Goal: Task Accomplishment & Management: Use online tool/utility

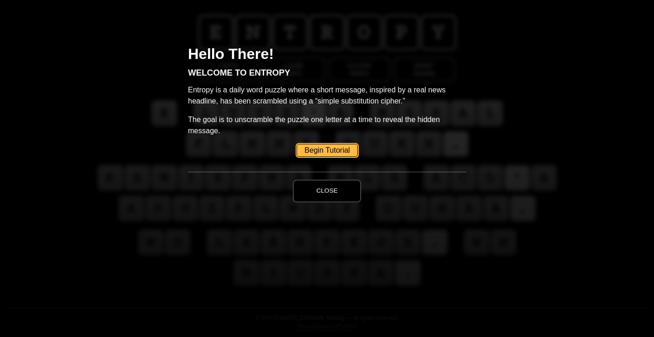
click at [320, 149] on link "Begin Tutorial" at bounding box center [327, 150] width 61 height 13
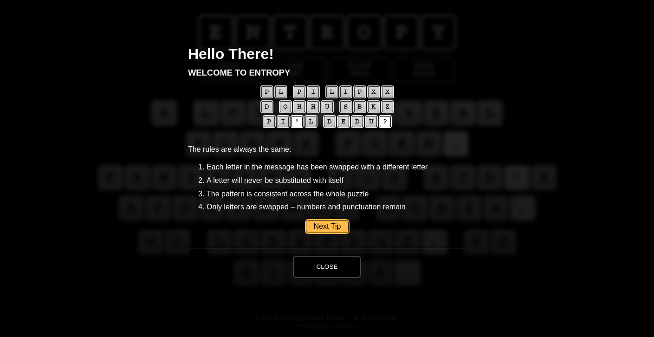
click at [324, 228] on link "Next Tip" at bounding box center [326, 226] width 43 height 13
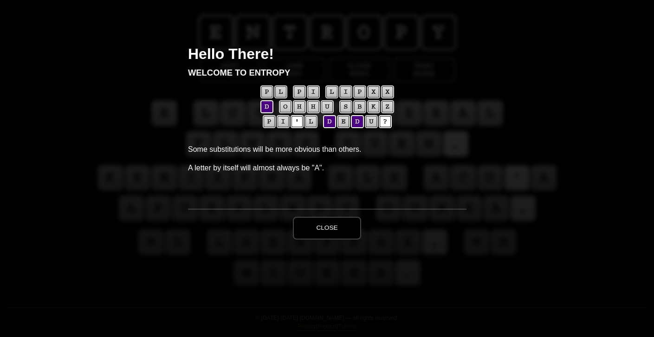
click at [324, 228] on button "Close" at bounding box center [327, 228] width 68 height 22
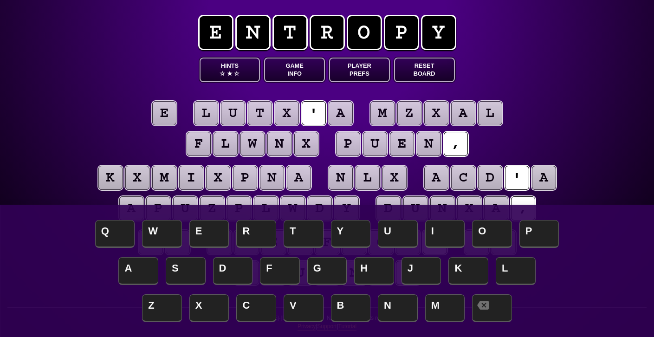
scroll to position [1, 0]
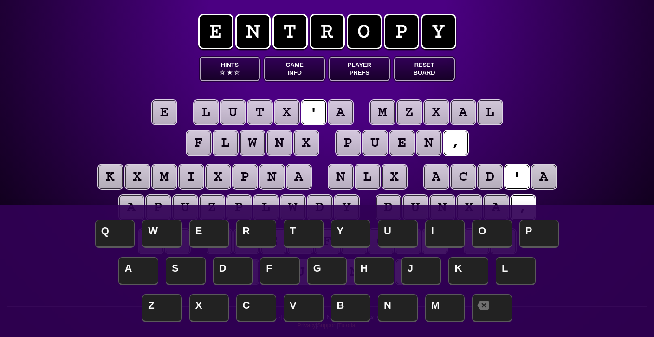
click at [428, 71] on button "Reset Board" at bounding box center [424, 69] width 61 height 25
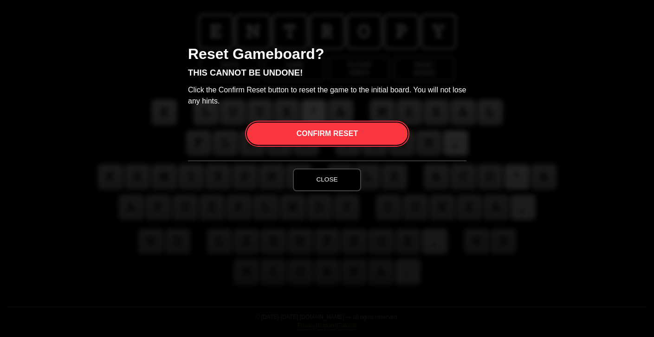
scroll to position [0, 0]
click at [323, 131] on span "Confirm Reset" at bounding box center [326, 134] width 61 height 22
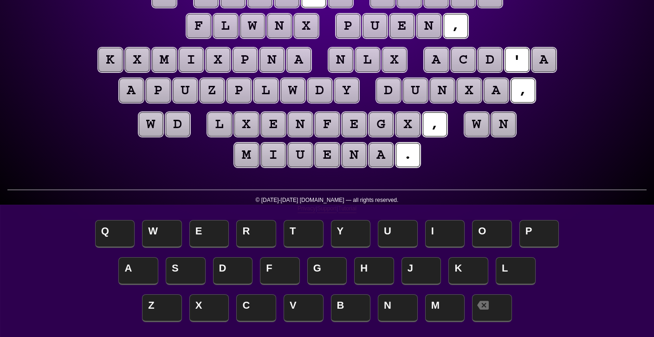
scroll to position [117, 0]
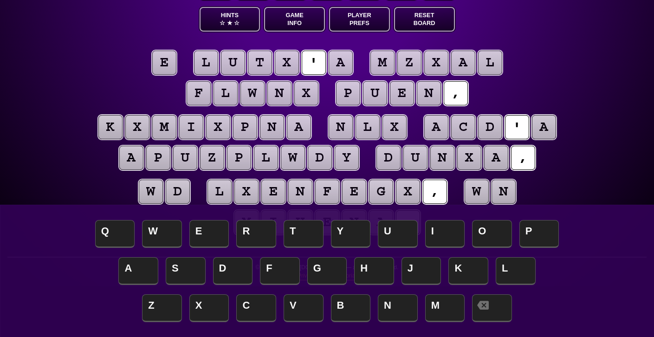
click at [326, 106] on puzzle-line "e l u t x ' a m z x a l f l w n x p u e n ," at bounding box center [327, 78] width 475 height 61
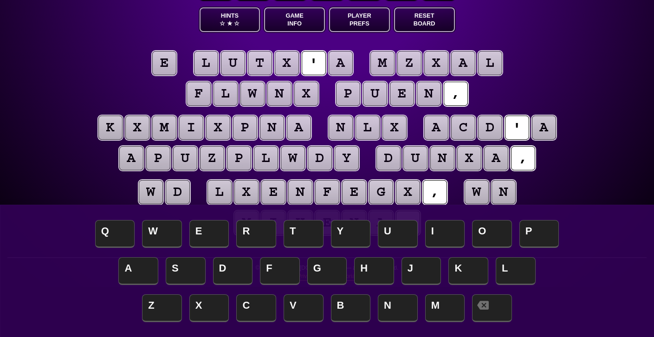
click at [225, 19] on button "Hints ☆ ★ ☆" at bounding box center [230, 19] width 61 height 25
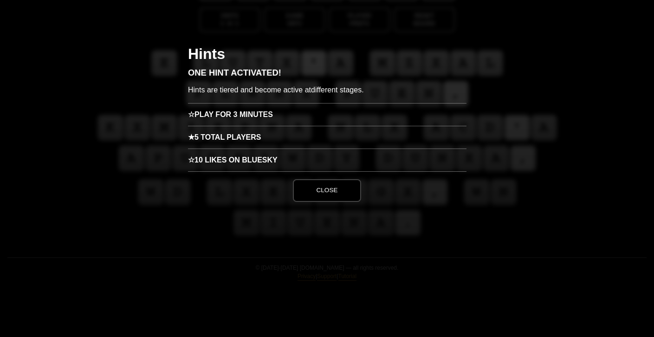
scroll to position [0, 0]
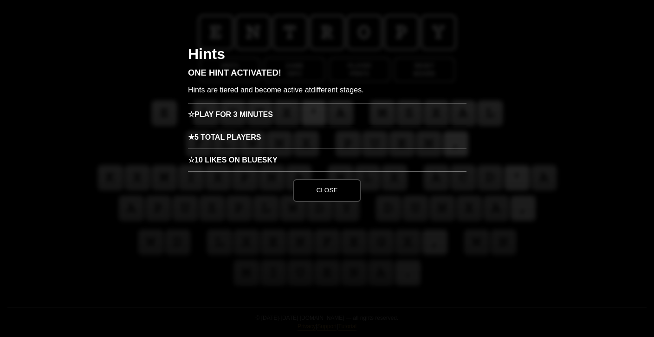
click at [254, 119] on h3 "☆ Play for 3 minutes" at bounding box center [327, 114] width 279 height 23
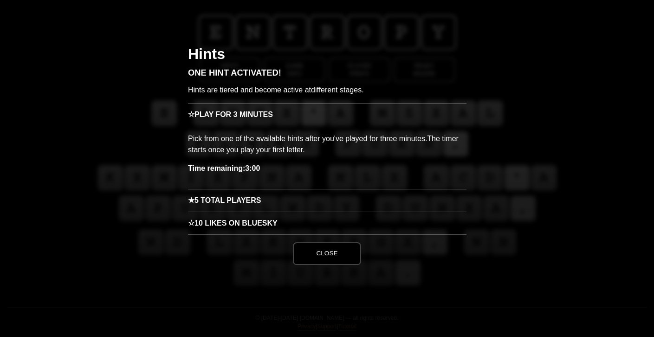
click at [317, 256] on button "Close" at bounding box center [327, 253] width 68 height 22
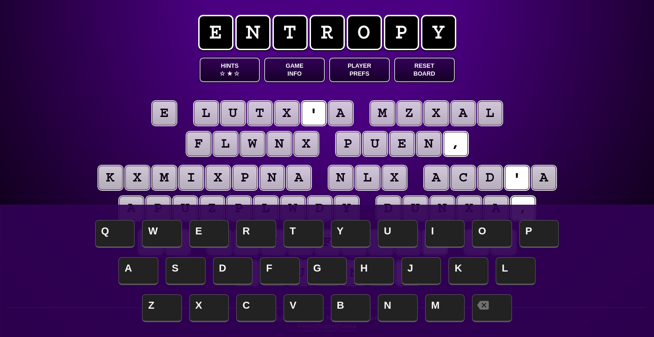
click at [166, 114] on puzzle-tile "e" at bounding box center [164, 113] width 24 height 24
click at [130, 269] on span "A" at bounding box center [138, 271] width 40 height 27
click at [228, 70] on span "★" at bounding box center [230, 74] width 6 height 8
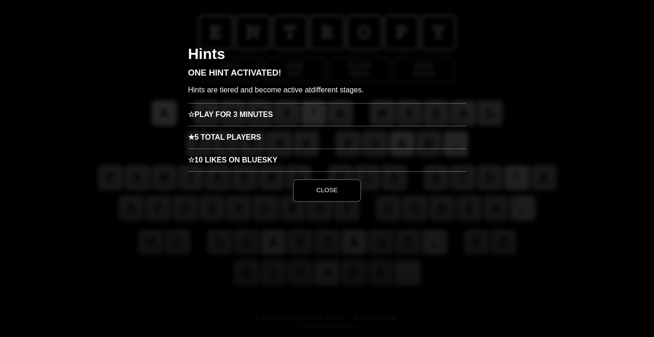
click at [267, 118] on h3 "☆ Play for 3 minutes" at bounding box center [327, 114] width 279 height 23
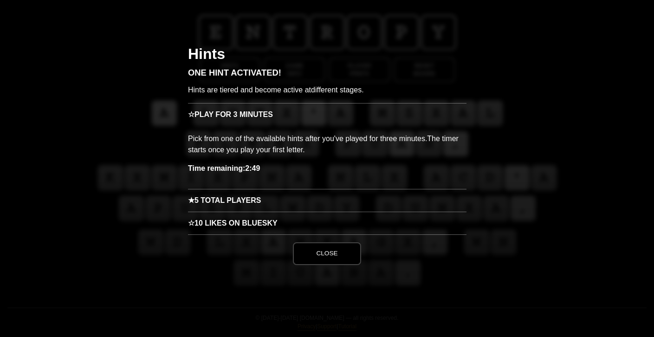
click at [318, 258] on button "Close" at bounding box center [327, 253] width 68 height 22
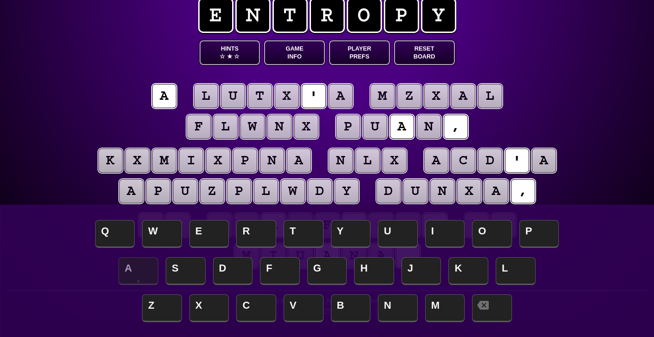
scroll to position [19, 0]
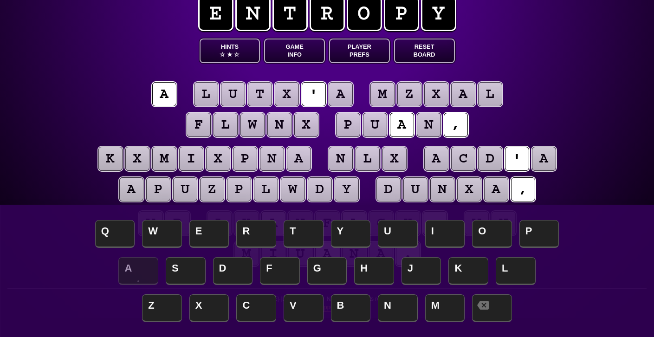
click at [336, 99] on puzzle-tile "a" at bounding box center [341, 94] width 24 height 24
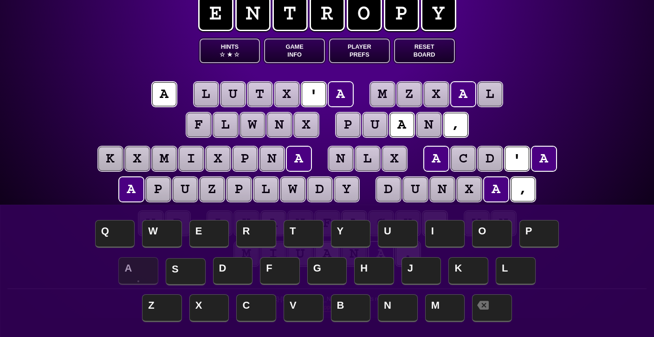
click at [189, 278] on span "S" at bounding box center [186, 271] width 40 height 27
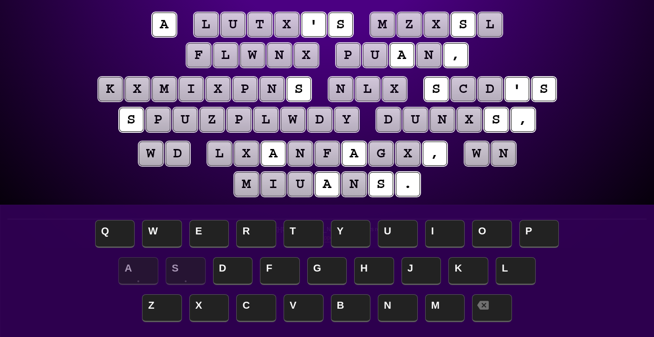
scroll to position [94, 0]
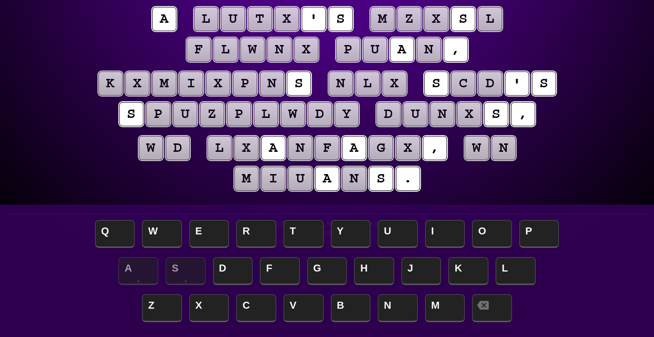
click at [255, 47] on puzzle-tile "w" at bounding box center [252, 50] width 24 height 24
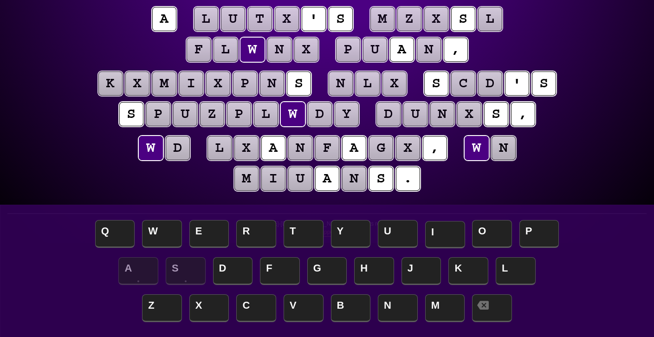
click at [439, 232] on span "I" at bounding box center [445, 234] width 40 height 27
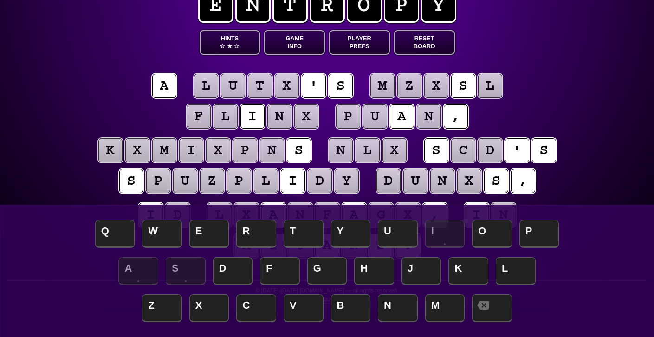
scroll to position [0, 0]
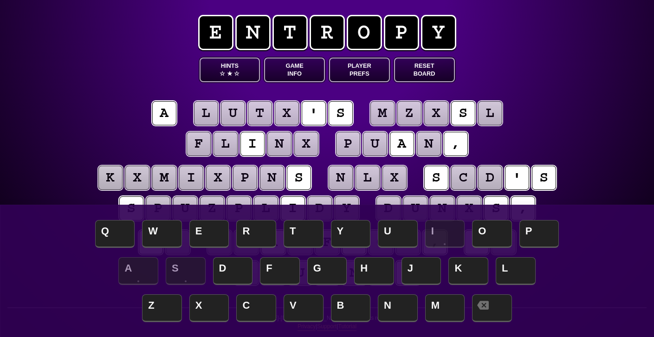
click at [227, 72] on span "★" at bounding box center [230, 74] width 6 height 8
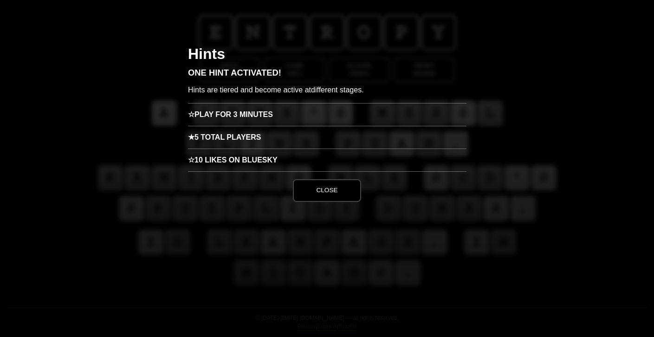
click at [242, 115] on h3 "☆ Play for 3 minutes" at bounding box center [327, 114] width 279 height 23
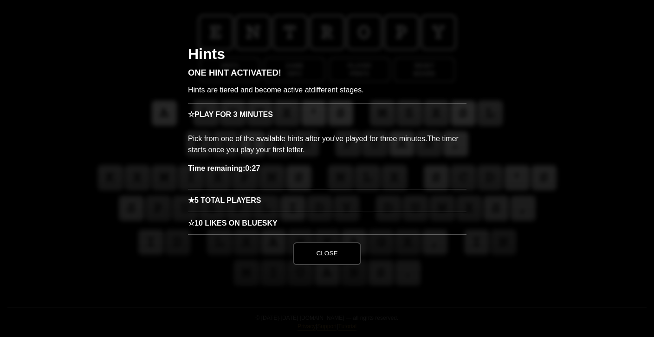
click at [330, 263] on button "Close" at bounding box center [327, 253] width 68 height 22
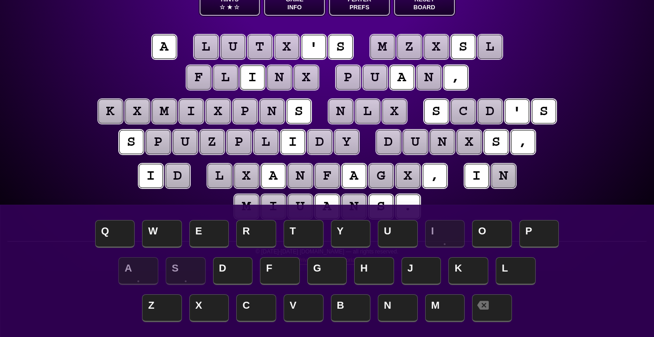
scroll to position [67, 0]
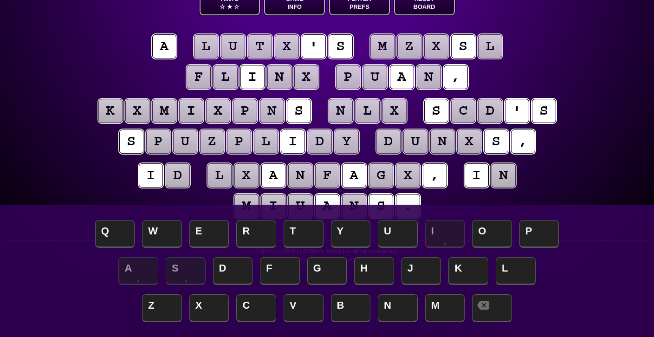
click at [285, 38] on puzzle-tile "x" at bounding box center [287, 46] width 24 height 24
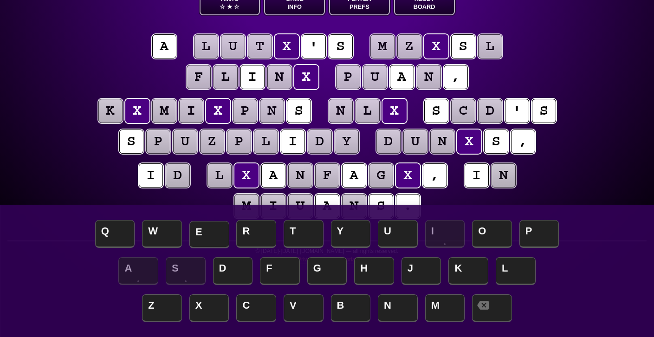
click at [198, 234] on span "E" at bounding box center [209, 234] width 40 height 27
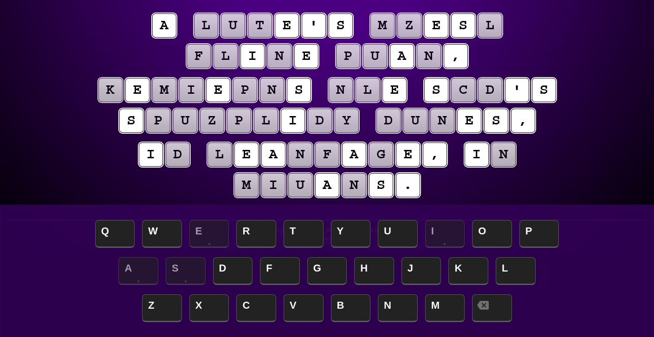
scroll to position [86, 0]
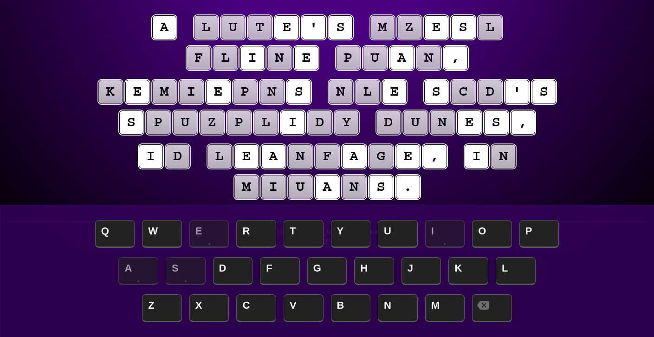
click at [280, 55] on puzzle-tile "n" at bounding box center [279, 58] width 24 height 24
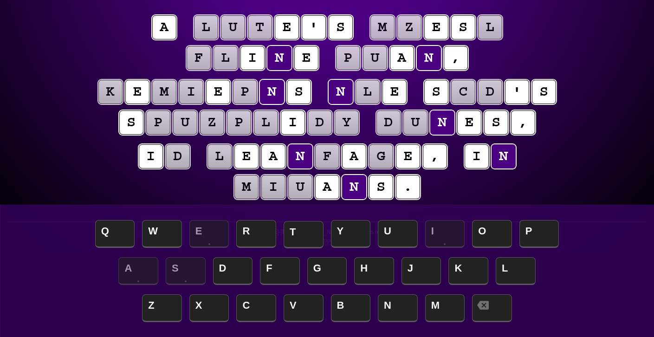
click at [304, 227] on span "T" at bounding box center [304, 234] width 40 height 27
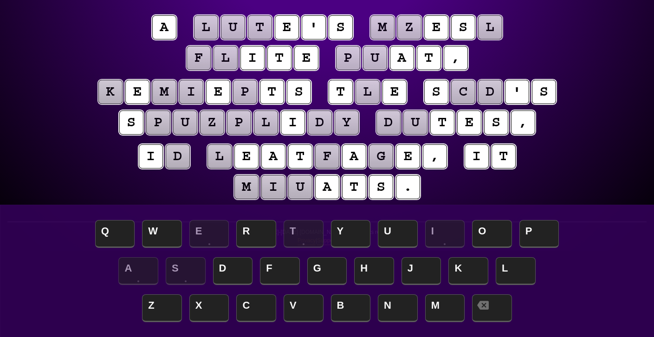
click at [364, 91] on puzzle-tile "l" at bounding box center [368, 92] width 24 height 24
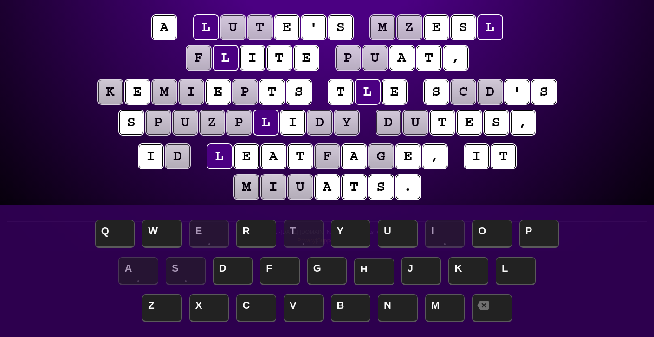
click at [365, 273] on span "H" at bounding box center [374, 271] width 40 height 27
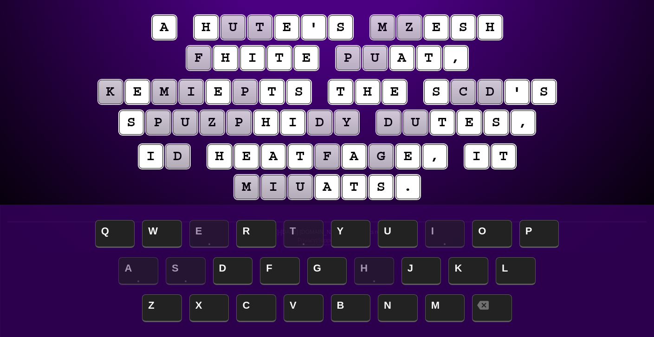
click at [195, 55] on puzzle-tile "f" at bounding box center [199, 58] width 24 height 24
click at [163, 230] on span "W" at bounding box center [162, 234] width 40 height 27
click at [375, 159] on puzzle-tile "g" at bounding box center [381, 156] width 24 height 24
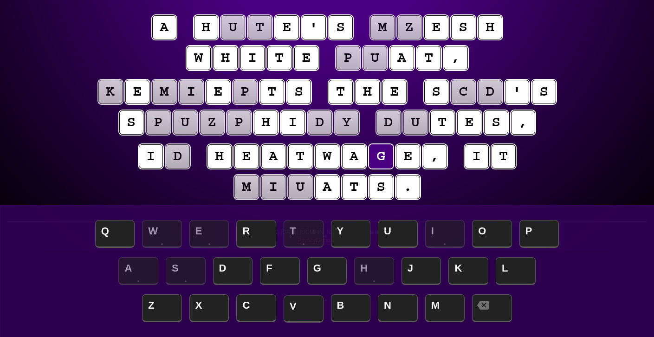
click at [297, 308] on span "V" at bounding box center [304, 308] width 40 height 27
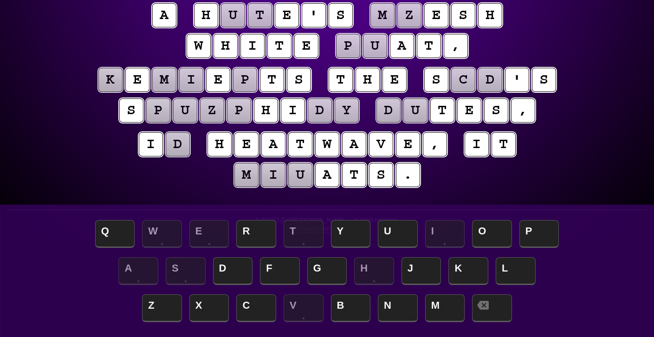
scroll to position [94, 0]
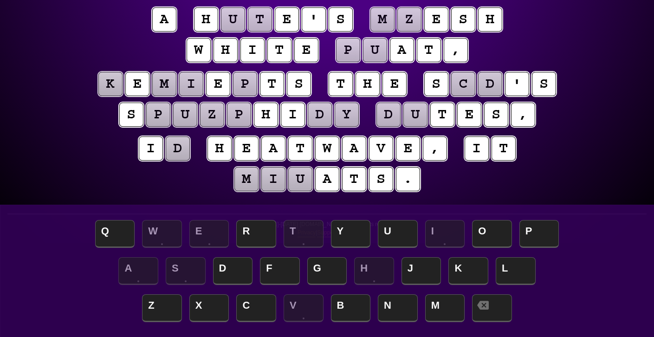
click at [251, 178] on puzzle-tile "m" at bounding box center [246, 179] width 24 height 24
click at [217, 191] on puzzle-line "i d h e a t w a v e , i t m i u a t s ." at bounding box center [327, 164] width 475 height 61
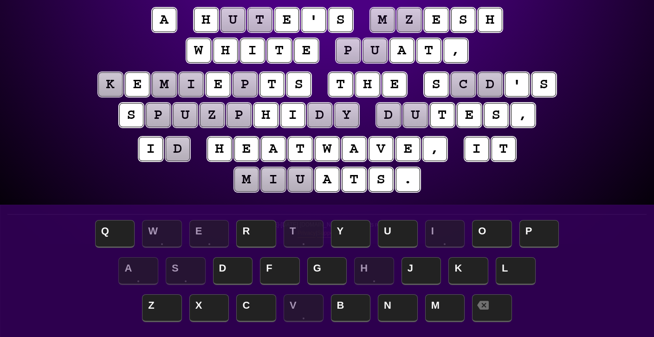
scroll to position [0, 0]
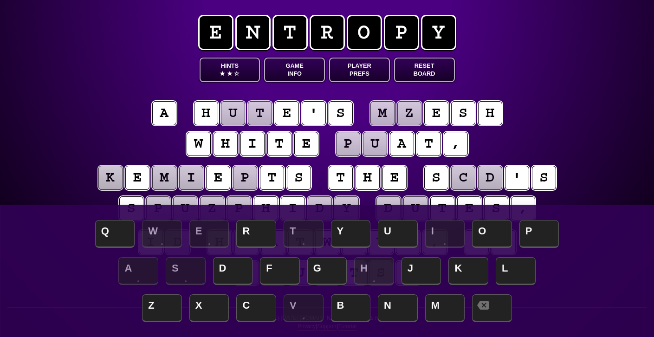
click at [237, 62] on button "Hints ★ ★ ☆" at bounding box center [230, 70] width 61 height 25
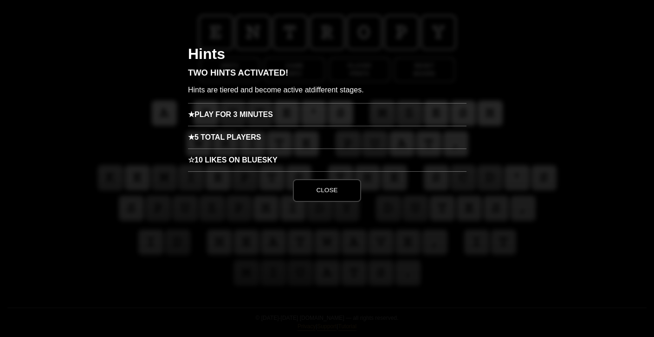
click at [238, 113] on h3 "★ Play for 3 minutes" at bounding box center [327, 114] width 279 height 23
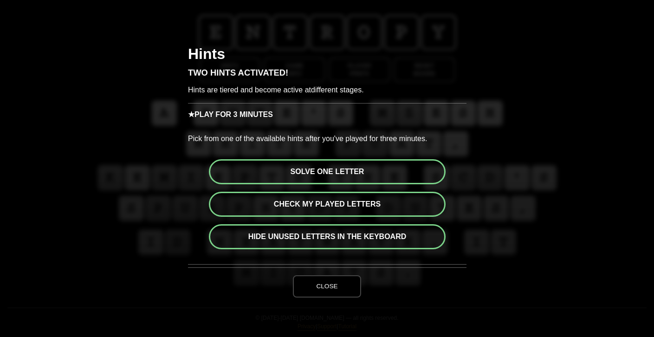
click at [277, 201] on button "Check my played letters" at bounding box center [327, 204] width 237 height 25
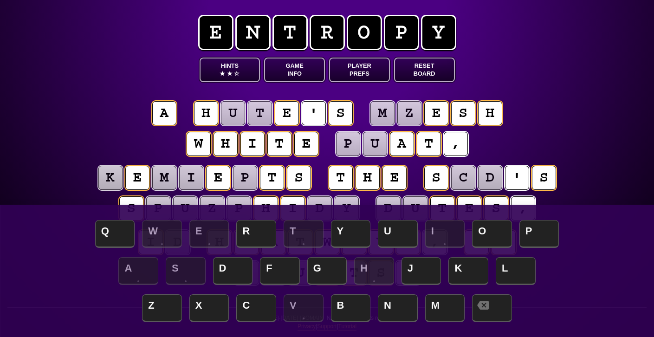
click at [229, 65] on button "Hints ★ ★ ☆" at bounding box center [230, 70] width 61 height 25
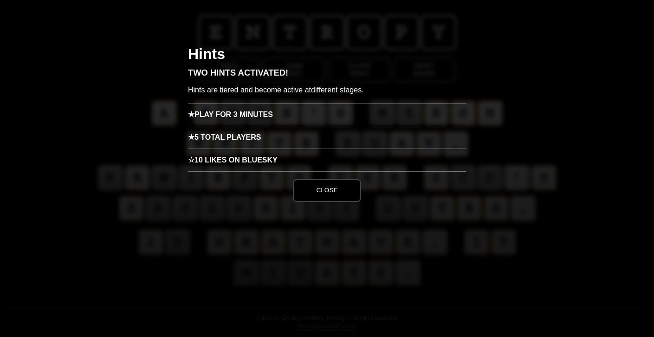
click at [227, 121] on h3 "★ Play for 3 minutes" at bounding box center [327, 114] width 279 height 23
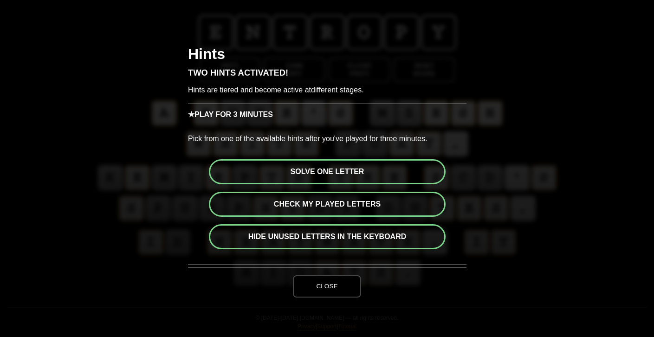
click at [243, 208] on button "Check my played letters" at bounding box center [327, 204] width 237 height 25
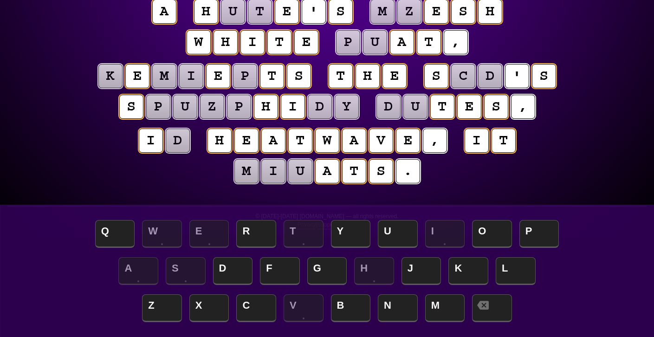
scroll to position [107, 0]
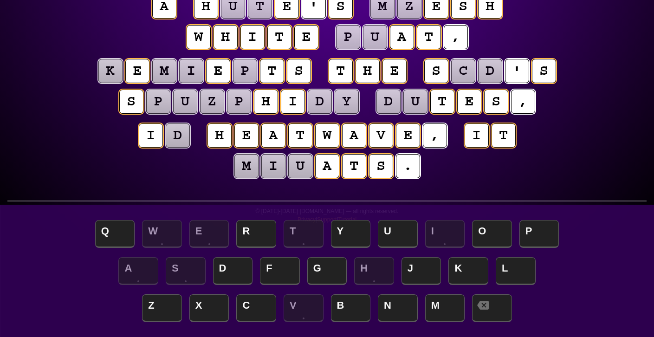
click at [177, 137] on puzzle-tile "d" at bounding box center [178, 135] width 24 height 24
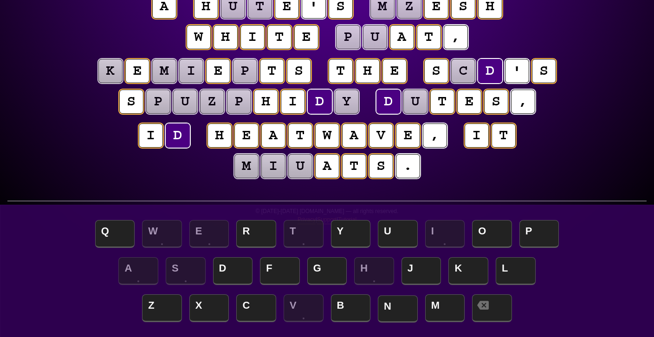
click at [390, 305] on span "N" at bounding box center [398, 308] width 40 height 27
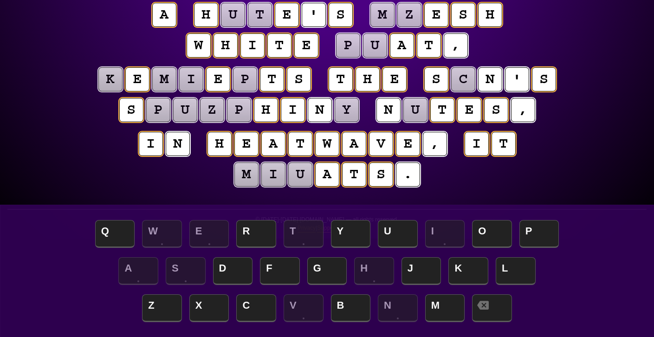
scroll to position [99, 0]
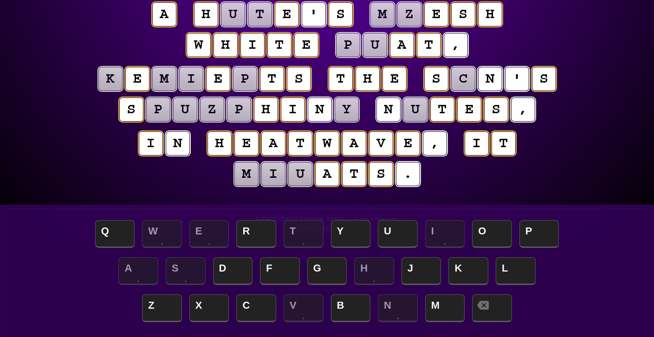
click at [411, 114] on puzzle-tile "u" at bounding box center [415, 109] width 24 height 24
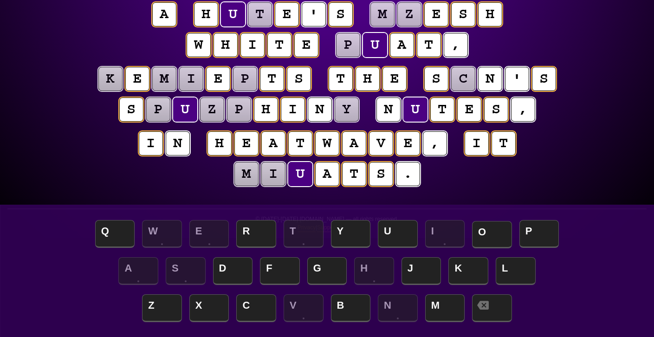
click at [493, 238] on span "O" at bounding box center [492, 234] width 40 height 27
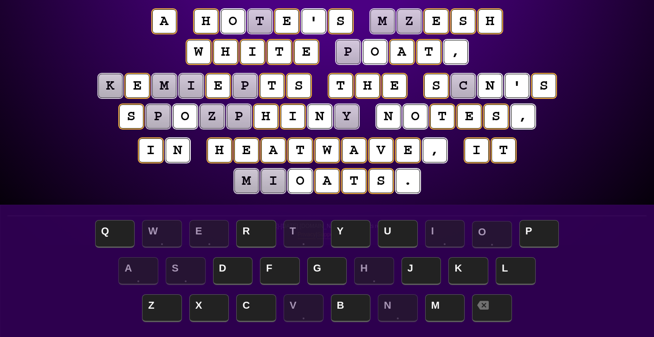
scroll to position [93, 0]
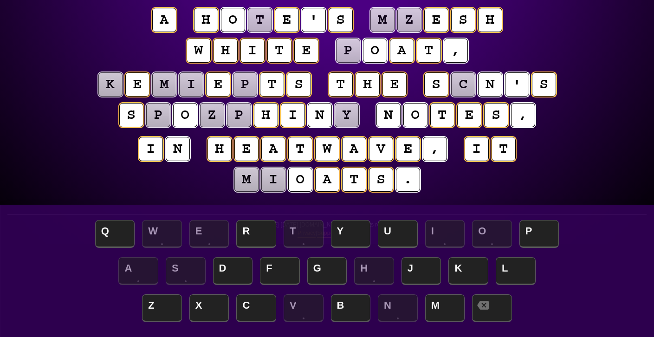
click at [347, 51] on puzzle-tile "p" at bounding box center [348, 51] width 24 height 24
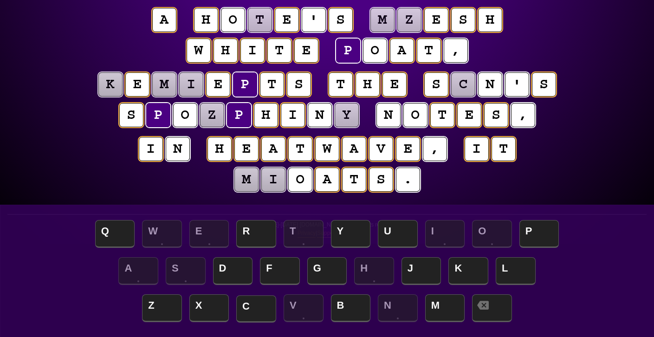
click at [257, 313] on span "C" at bounding box center [256, 308] width 40 height 27
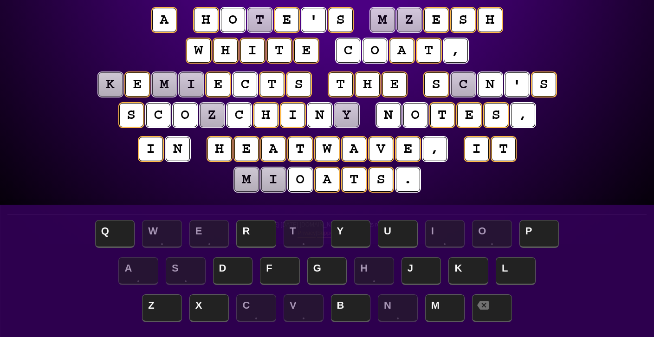
click at [259, 26] on puzzle-tile "t" at bounding box center [260, 20] width 24 height 24
click at [409, 19] on puzzle-tile "z" at bounding box center [409, 20] width 24 height 24
click at [251, 234] on span "R" at bounding box center [256, 234] width 40 height 27
click at [352, 110] on puzzle-tile "y" at bounding box center [347, 115] width 24 height 24
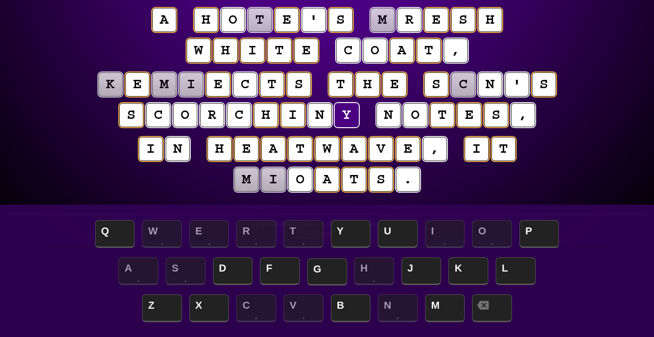
click at [320, 274] on span "G" at bounding box center [327, 271] width 40 height 27
click at [109, 79] on puzzle-tile "k" at bounding box center [110, 84] width 24 height 24
click at [248, 240] on span "R" at bounding box center [256, 234] width 40 height 27
click at [162, 82] on puzzle-tile "m" at bounding box center [164, 84] width 24 height 24
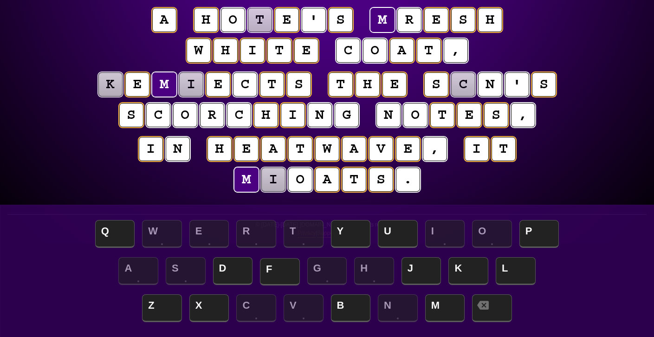
click at [278, 267] on span "F" at bounding box center [280, 271] width 40 height 27
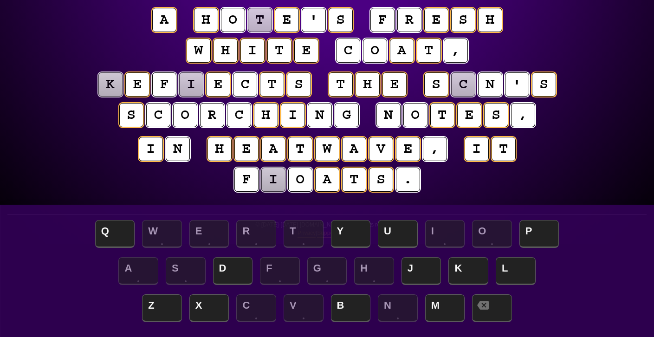
click at [192, 84] on puzzle-tile "i" at bounding box center [191, 84] width 24 height 24
click at [509, 273] on span "L" at bounding box center [516, 271] width 40 height 27
click at [108, 81] on puzzle-tile "k" at bounding box center [110, 84] width 24 height 24
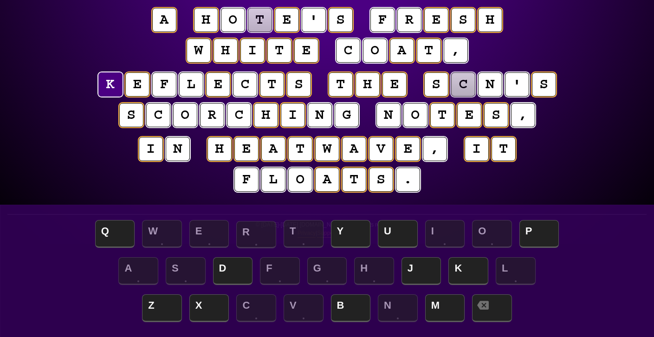
click at [253, 236] on span "R" at bounding box center [256, 234] width 40 height 27
click at [461, 87] on puzzle-tile "c" at bounding box center [463, 84] width 24 height 24
click at [394, 232] on span "U" at bounding box center [398, 234] width 40 height 27
click at [115, 88] on puzzle-tile "k" at bounding box center [110, 84] width 24 height 24
click at [238, 266] on span "D" at bounding box center [233, 271] width 40 height 27
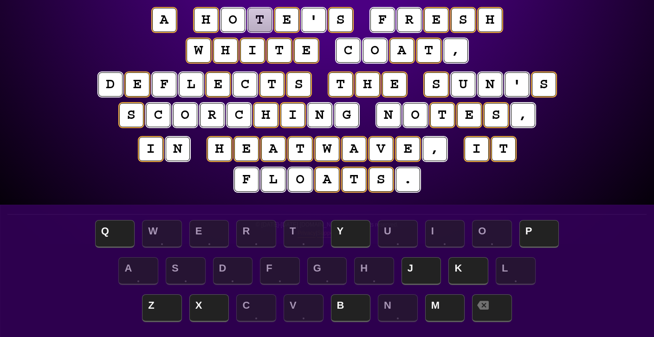
click at [265, 23] on puzzle-tile "t" at bounding box center [260, 20] width 24 height 24
click at [443, 305] on span "M" at bounding box center [445, 308] width 40 height 27
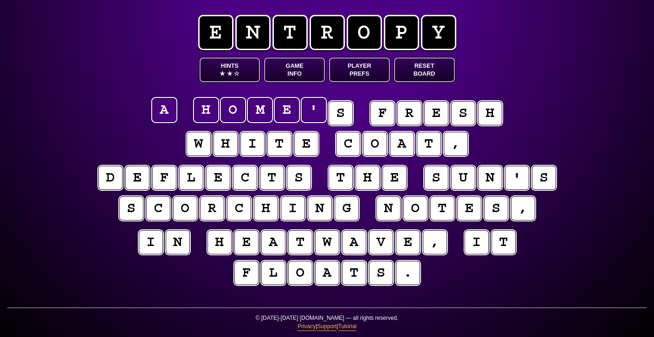
scroll to position [0, 0]
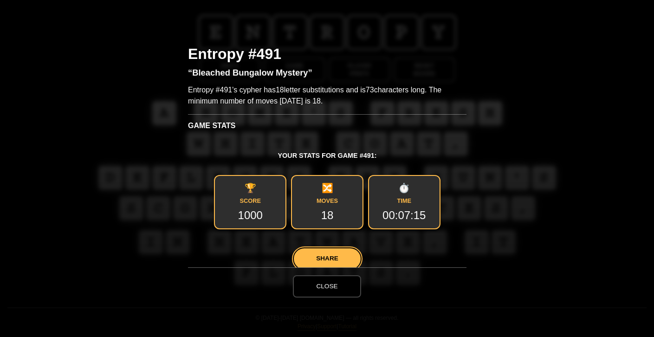
click at [333, 288] on button "Close" at bounding box center [327, 286] width 68 height 22
